Goal: Information Seeking & Learning: Learn about a topic

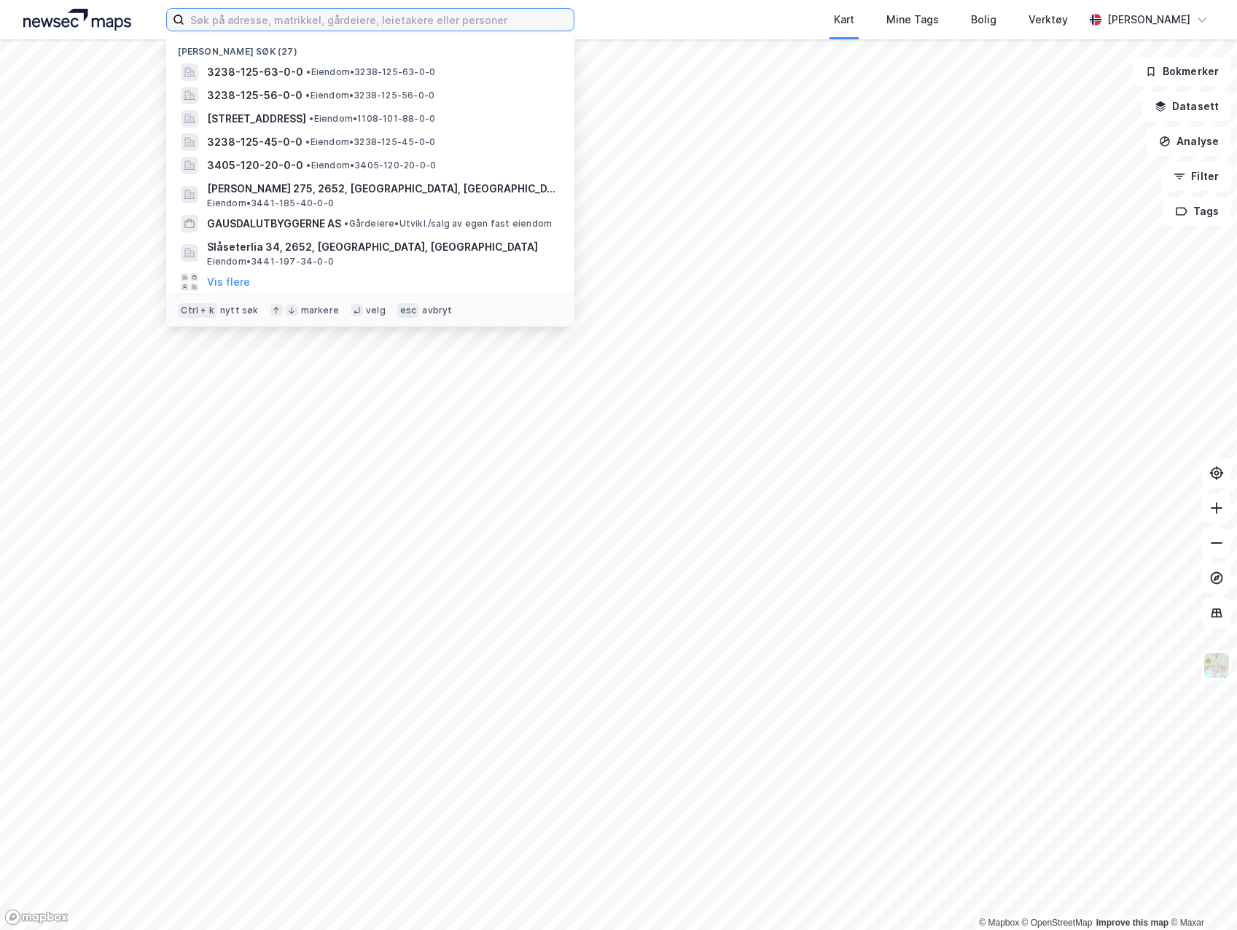
click at [483, 24] on input at bounding box center [378, 20] width 389 height 22
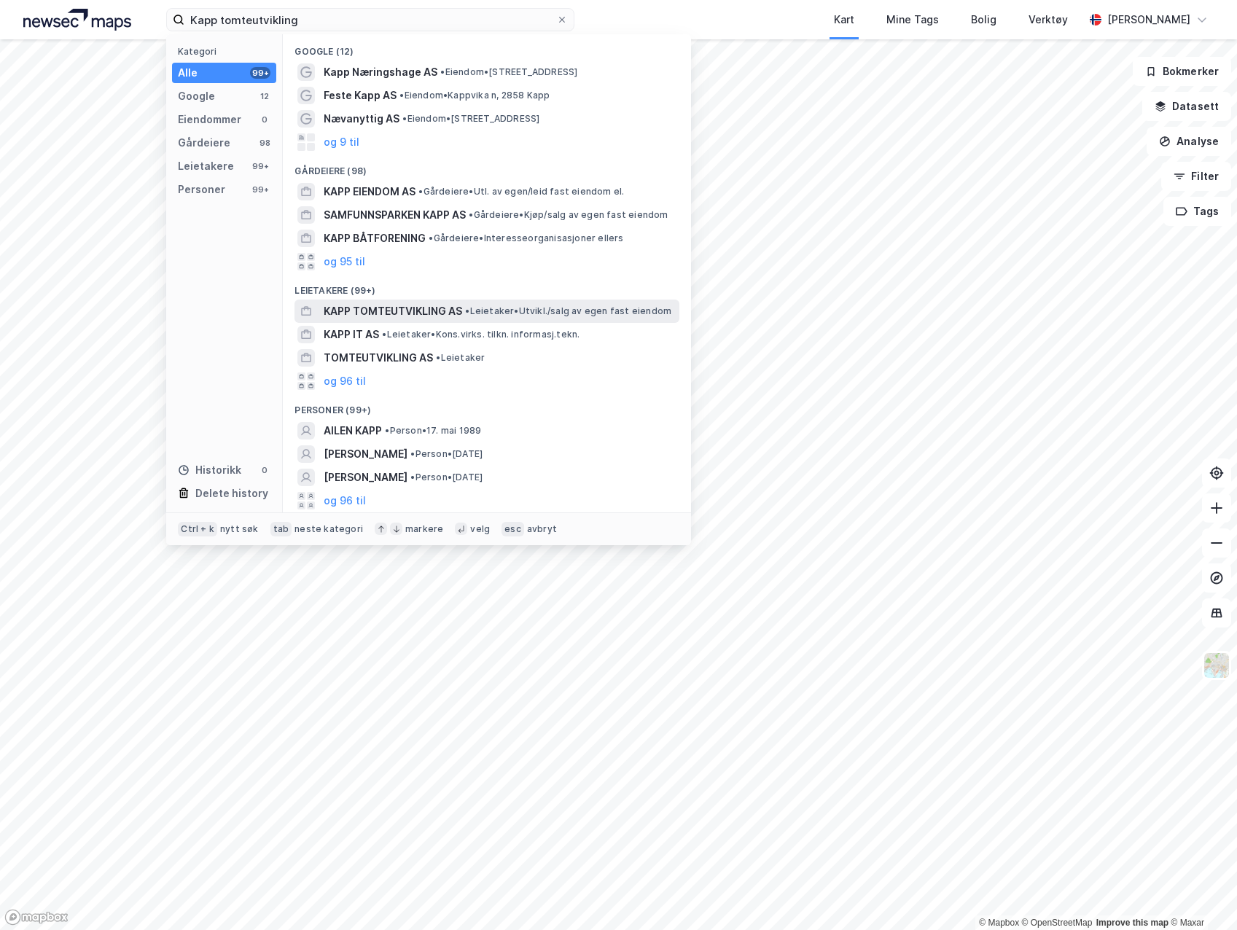
click at [399, 321] on div "KAPP TOMTEUTVIKLING AS • Leietaker • [GEOGRAPHIC_DATA]/salg av egen fast eiendom" at bounding box center [486, 311] width 385 height 23
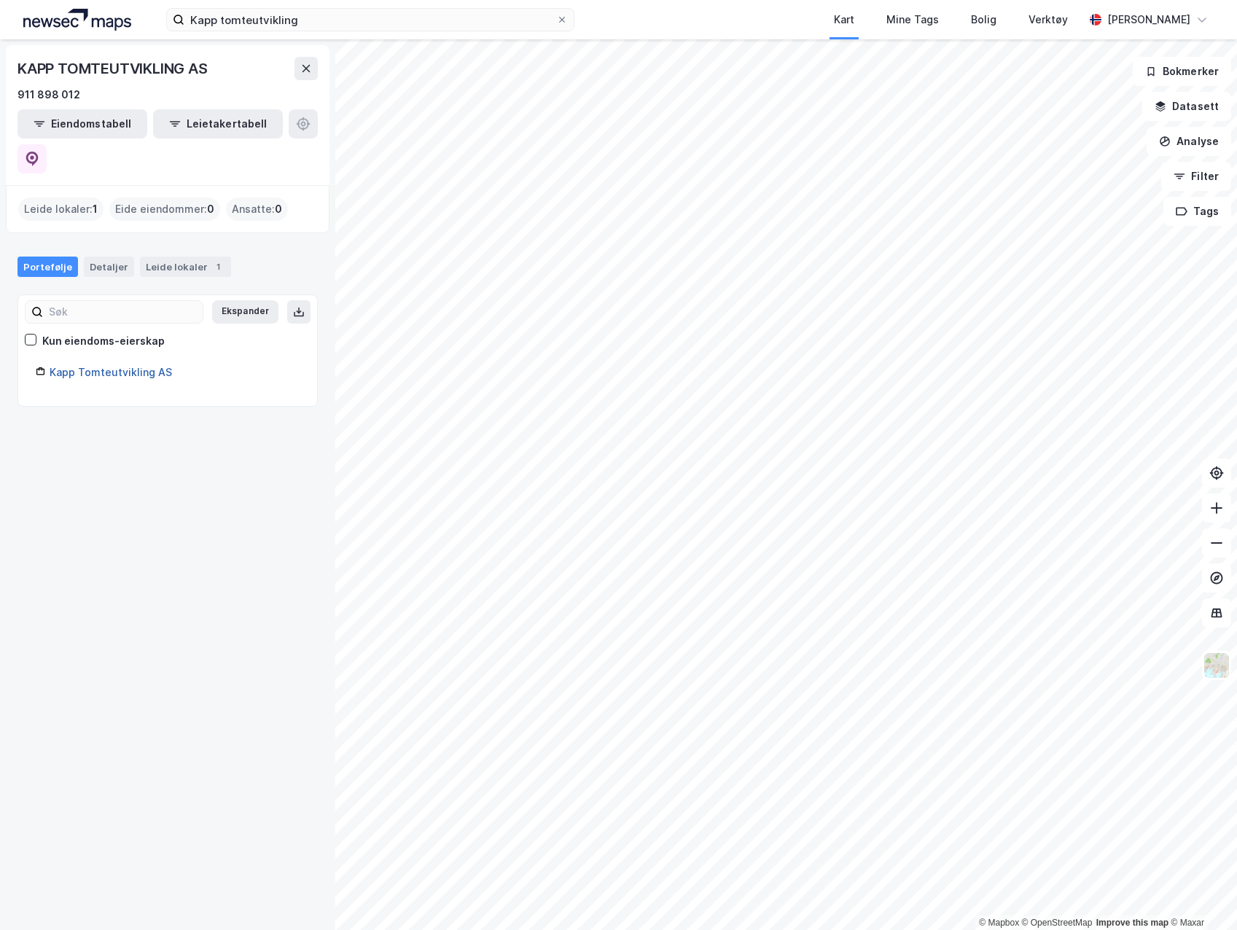
click at [142, 366] on link "Kapp Tomteutvikling AS" at bounding box center [111, 372] width 122 height 12
click at [122, 366] on link "Kapp Tomteutvikling AS" at bounding box center [111, 372] width 122 height 12
click at [309, 70] on icon at bounding box center [306, 69] width 12 height 12
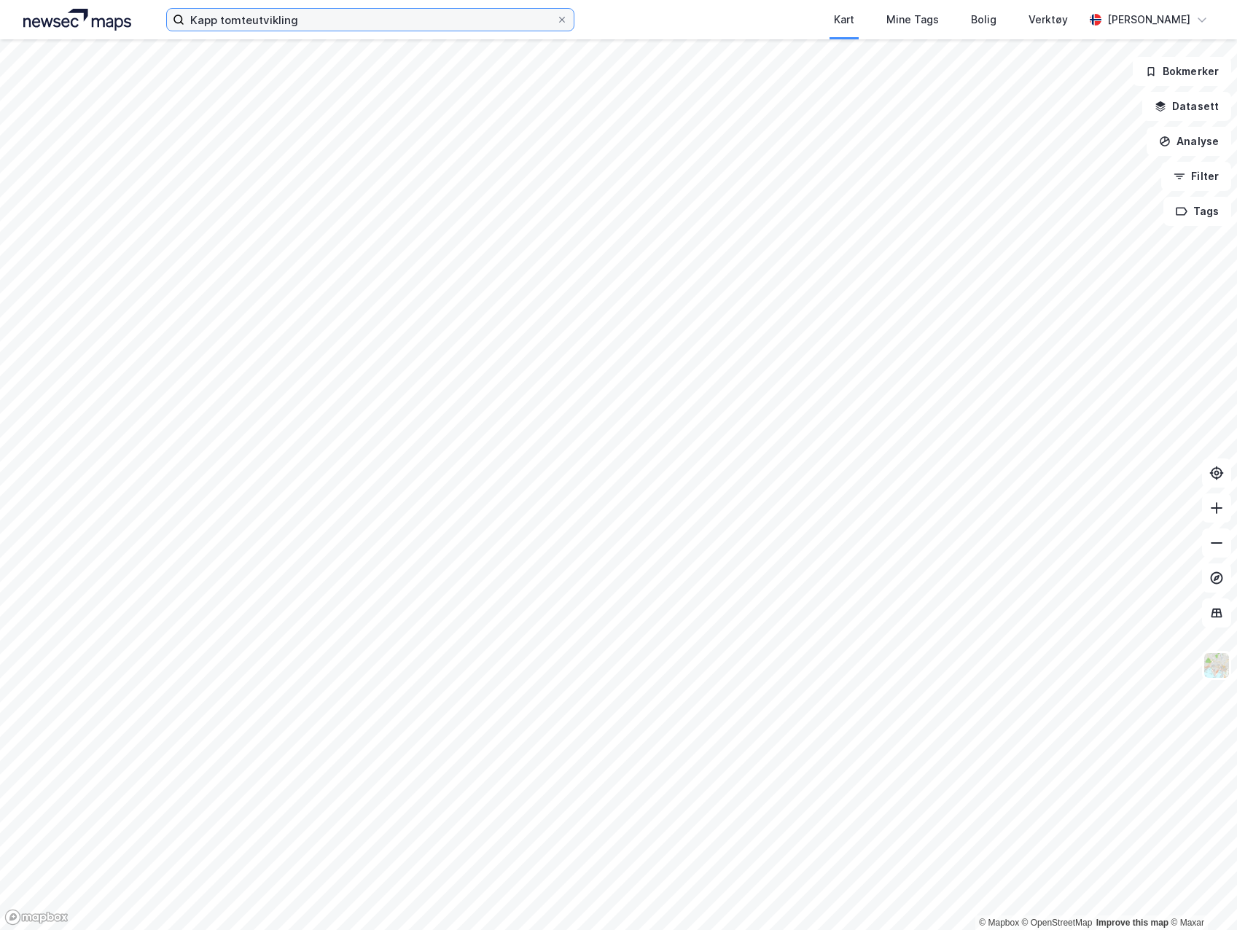
click at [316, 20] on input "Kapp tomteutvikling" at bounding box center [370, 20] width 372 height 22
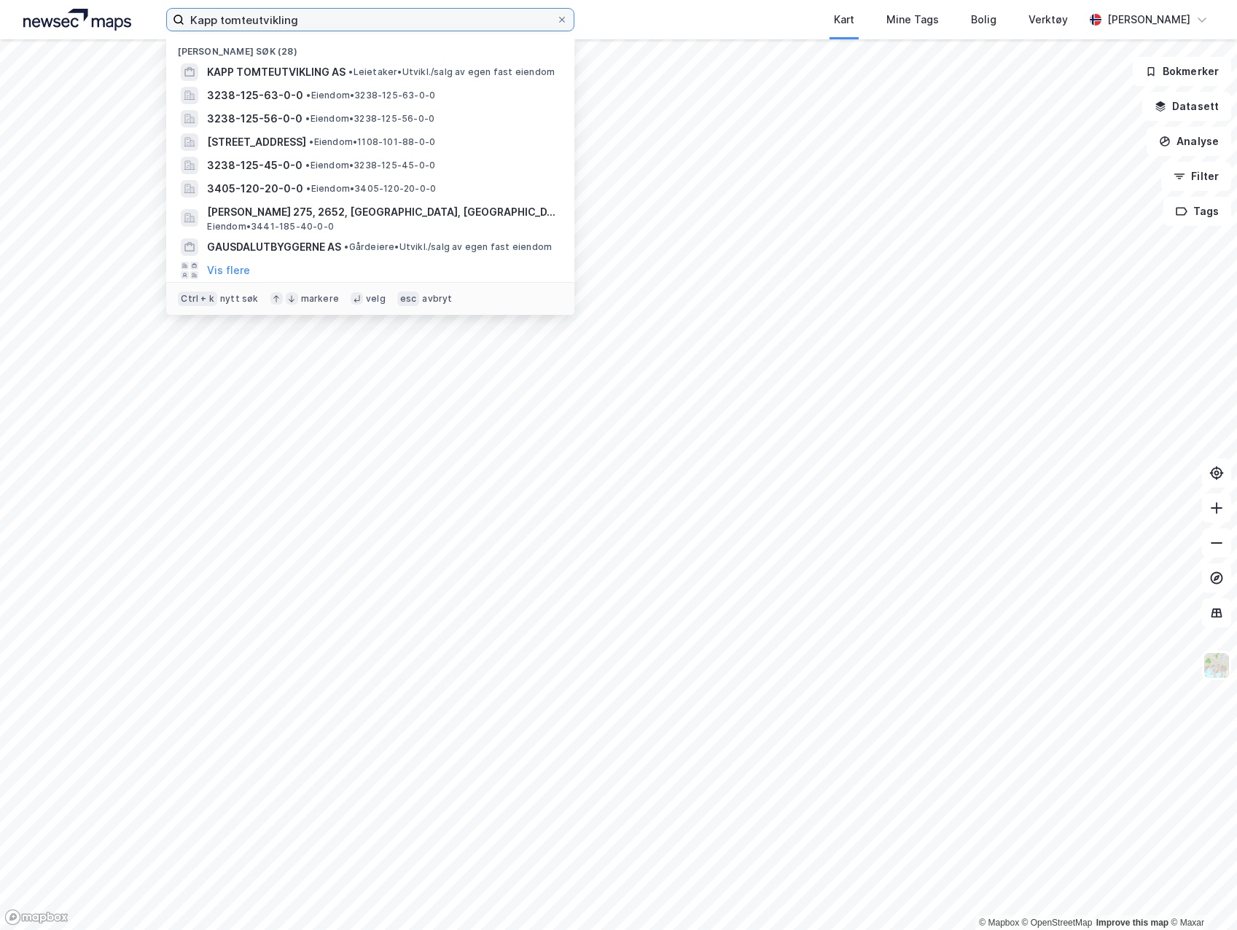
click at [332, 24] on input "Kapp tomteutvikling" at bounding box center [370, 20] width 372 height 22
drag, startPoint x: 359, startPoint y: 21, endPoint x: 114, endPoint y: 4, distance: 245.5
click at [114, 4] on div "Kapp tomteutvikling Nylige søk (28) KAPP TOMTEUTVIKLING AS • Leietaker • [GEOGR…" at bounding box center [618, 19] width 1237 height 39
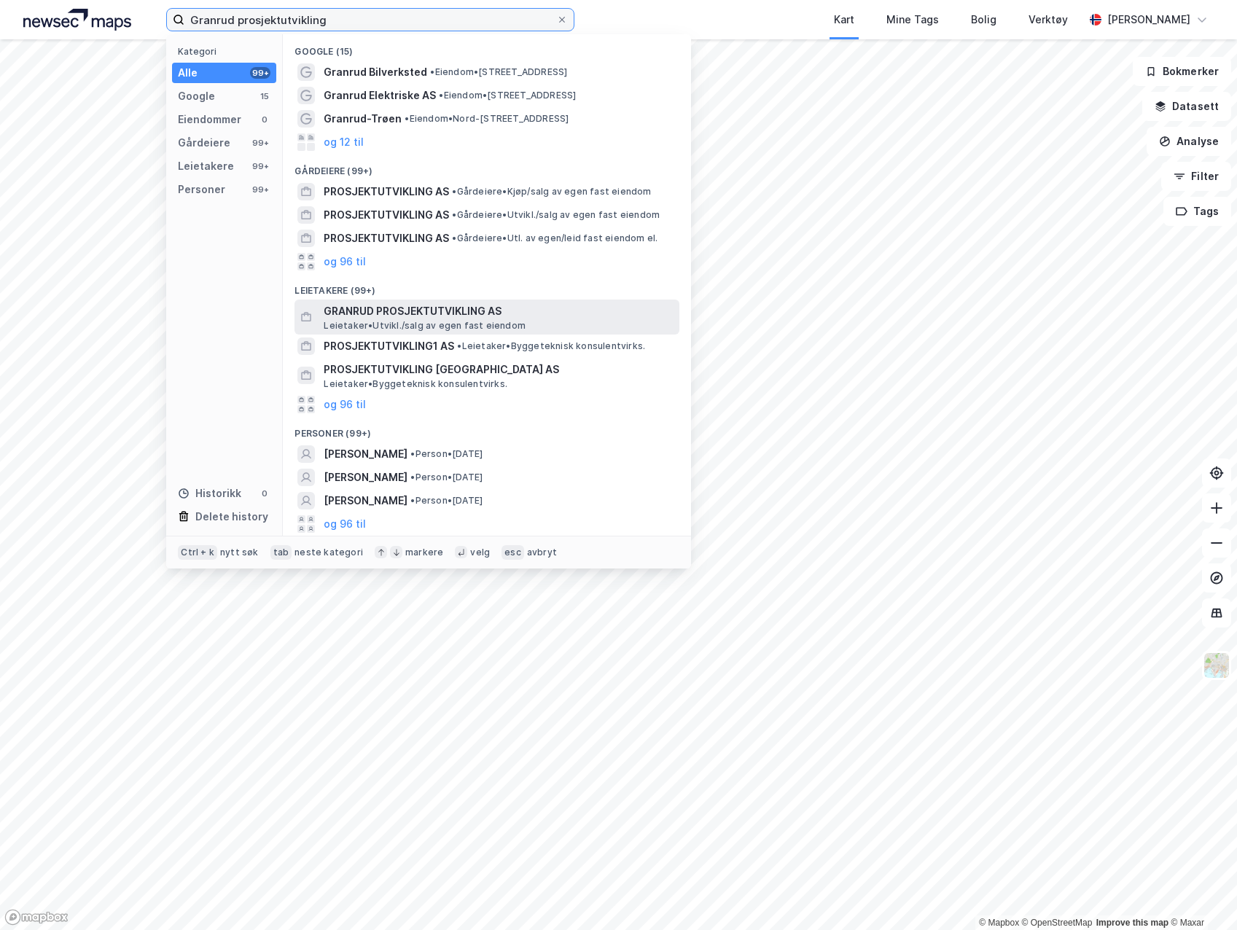
type input "Granrud prosjektutvikling"
click at [505, 310] on span "GRANRUD PROSJEKTUTVIKLING AS" at bounding box center [499, 310] width 350 height 17
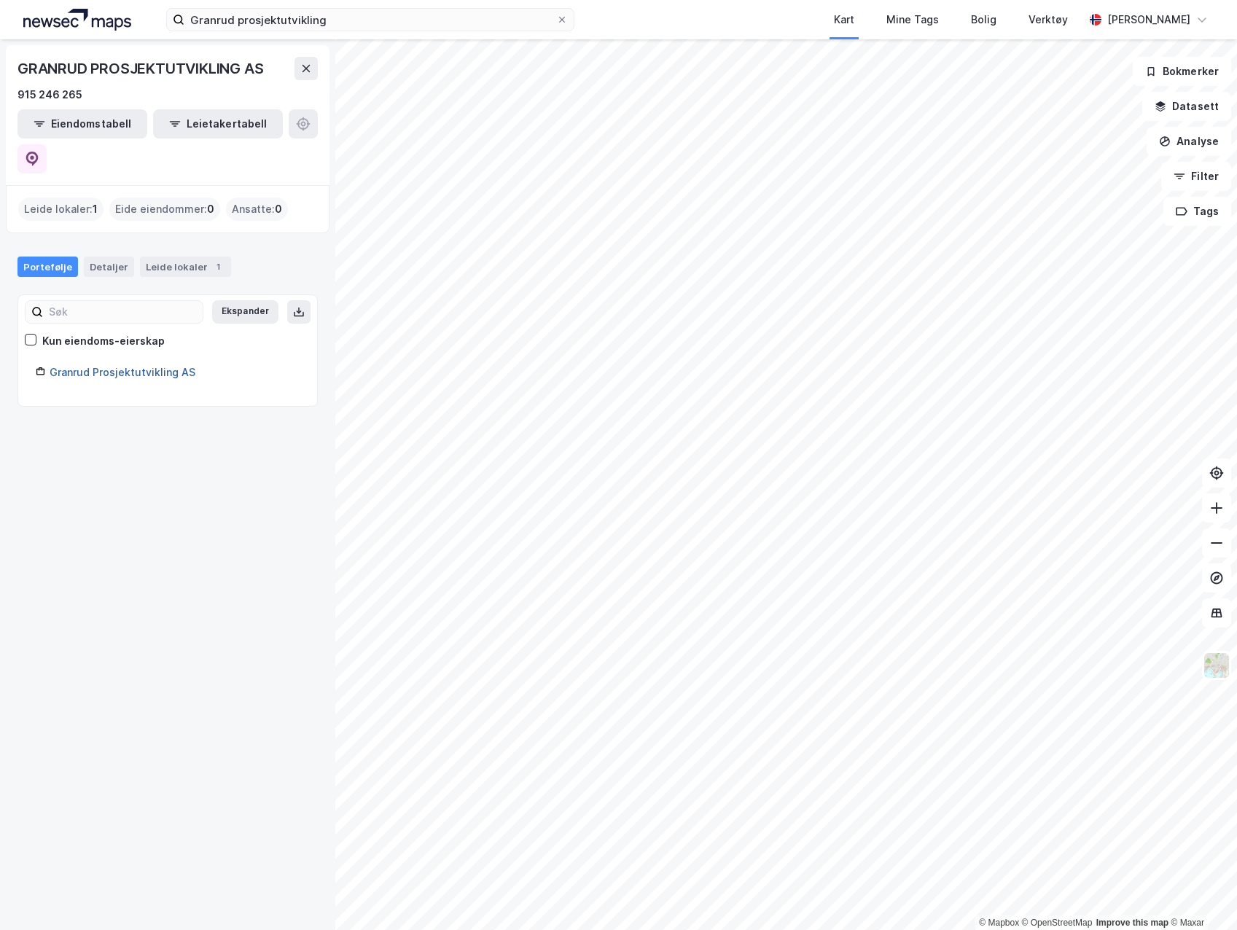
click at [111, 366] on link "Granrud Prosjektutvikling AS" at bounding box center [123, 372] width 146 height 12
click at [63, 366] on link "Granrud Prosjektutvikling AS" at bounding box center [123, 372] width 146 height 12
click at [306, 582] on div "© Mapbox © OpenStreetMap Improve this map © [PERSON_NAME] PROSJEKTUTVIKLING AS …" at bounding box center [618, 484] width 1237 height 891
